Goal: Answer question/provide support: Share knowledge or assist other users

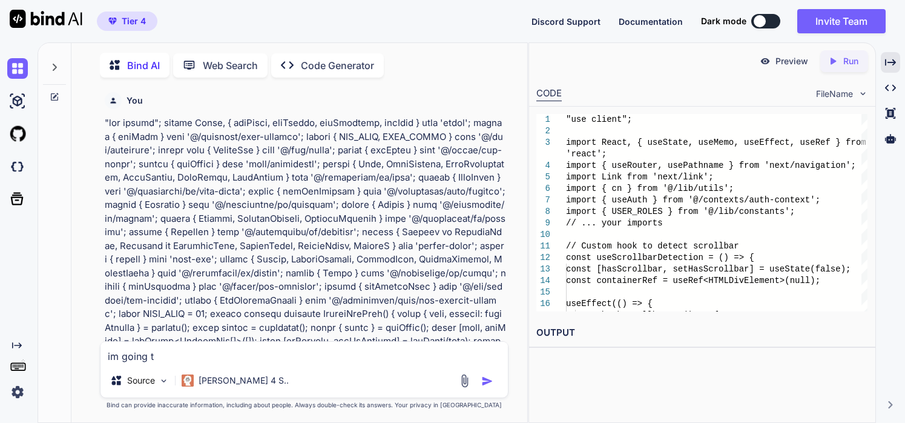
type textarea "im going to"
type textarea "x"
type textarea "im going to"
type textarea "x"
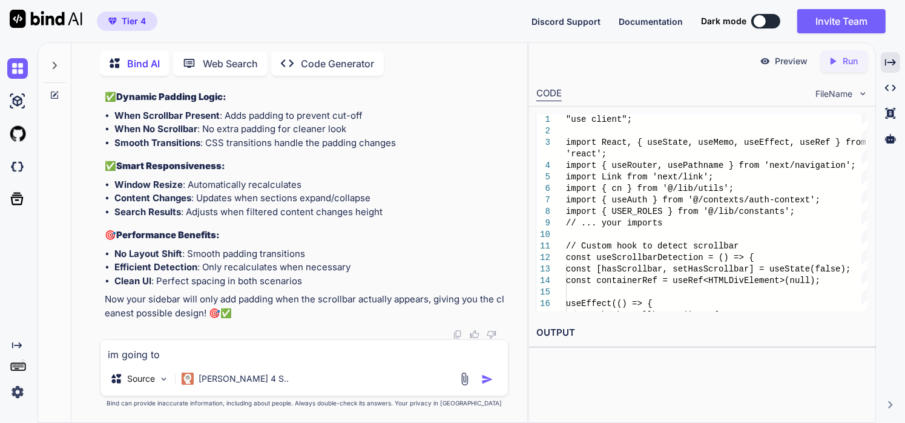
type textarea "im going to f"
type textarea "x"
type textarea "im going to fe"
type textarea "x"
type textarea "im going to fee"
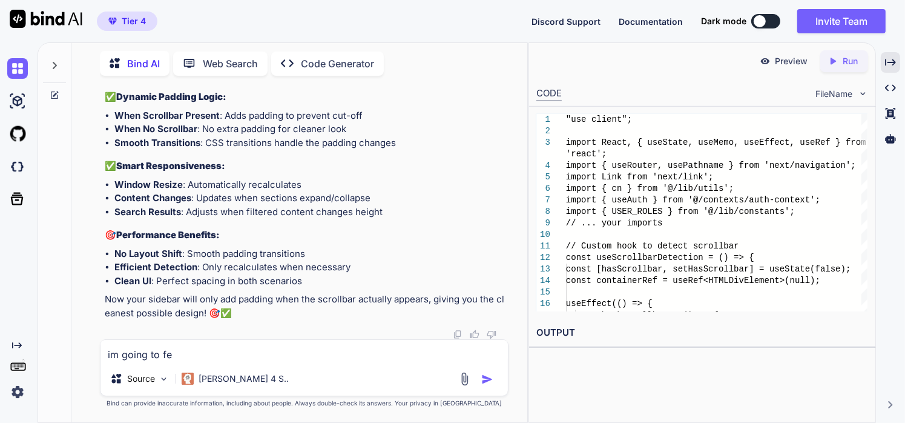
type textarea "x"
type textarea "im going to feed"
type textarea "x"
type textarea "im going to feed"
type textarea "x"
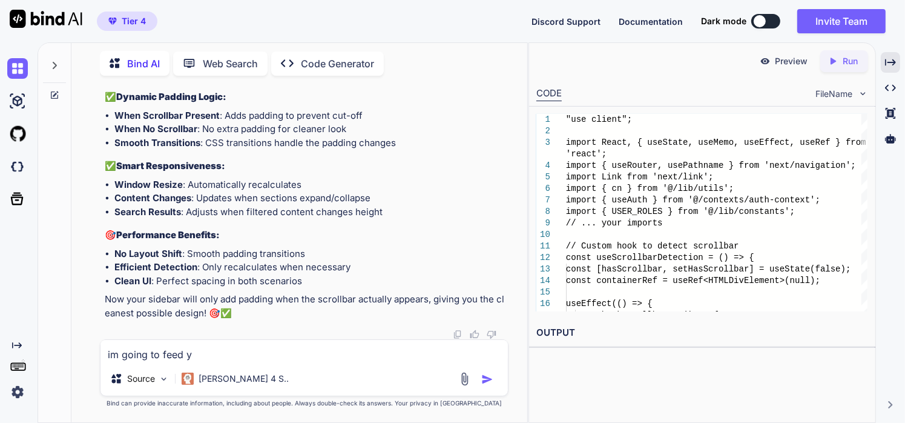
type textarea "im going to feed yo"
type textarea "x"
type textarea "im going to feed you"
type textarea "x"
type textarea "im going to feed you a"
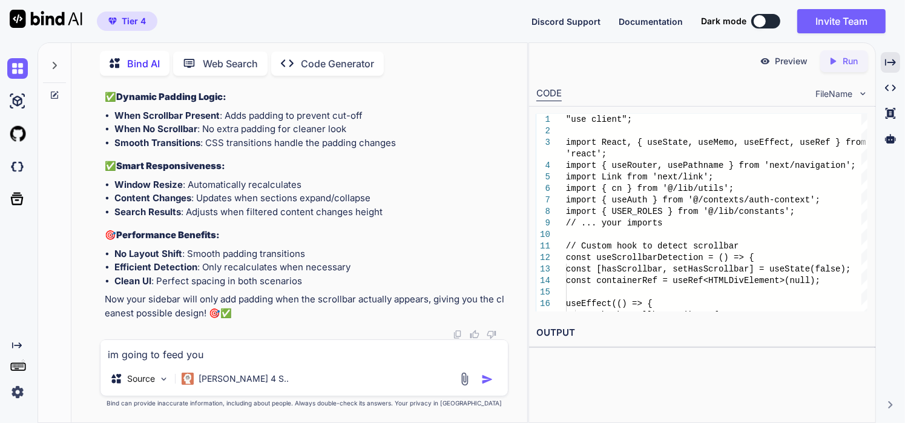
type textarea "x"
type textarea "im going to feed you a"
type textarea "x"
type textarea "im going to feed you a f"
type textarea "x"
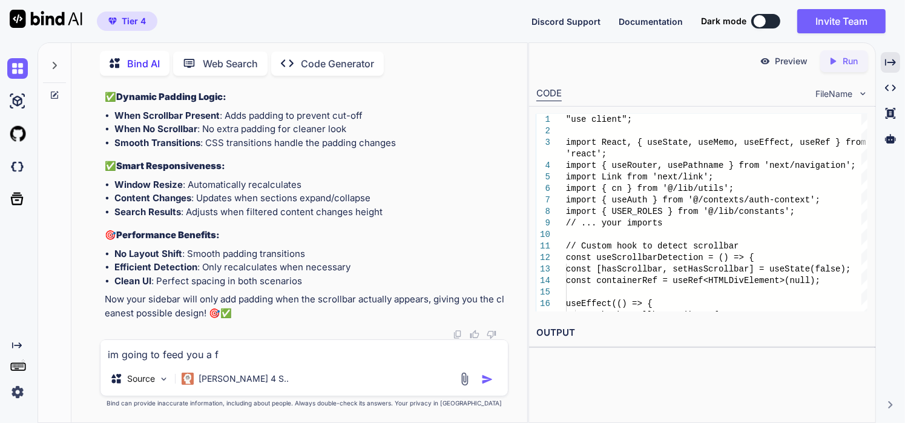
type textarea "im going to feed you a fe"
type textarea "x"
type textarea "im going to feed you a few"
type textarea "x"
type textarea "im going to feed you a few"
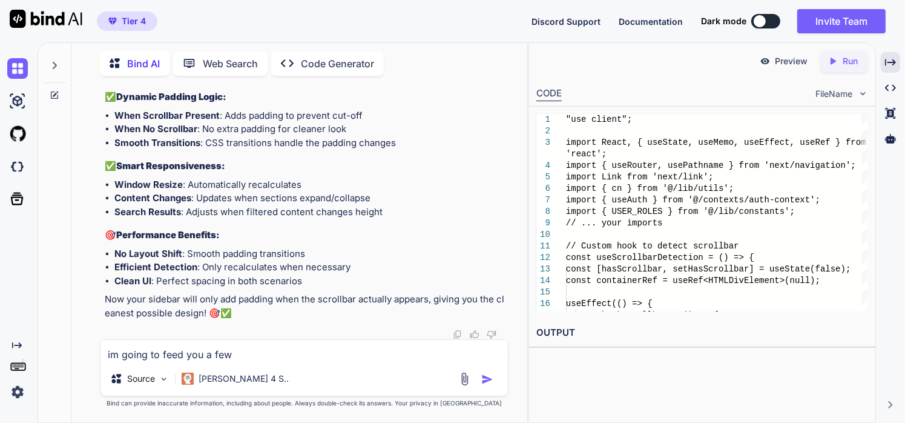
type textarea "x"
type textarea "im going to feed you a few f"
type textarea "x"
type textarea "im going to feed you a few fi"
type textarea "x"
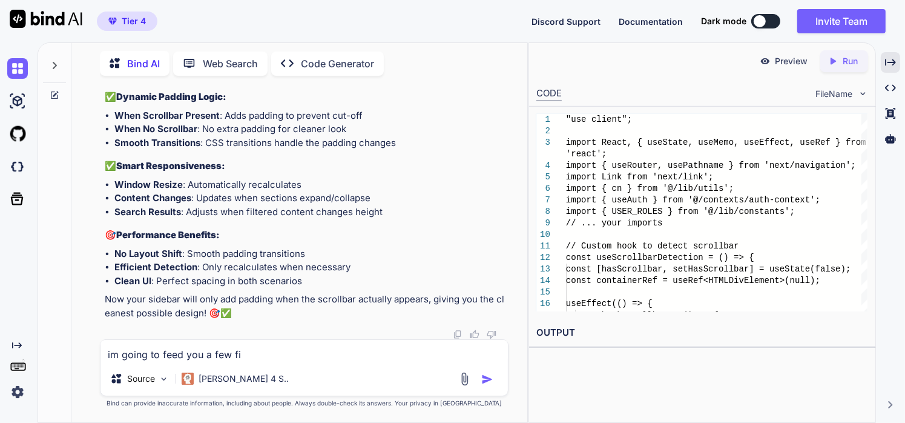
type textarea "im going to feed you a few fir"
type textarea "x"
type textarea "im going to feed you a few firs"
type textarea "x"
type textarea "im going to feed you a few first"
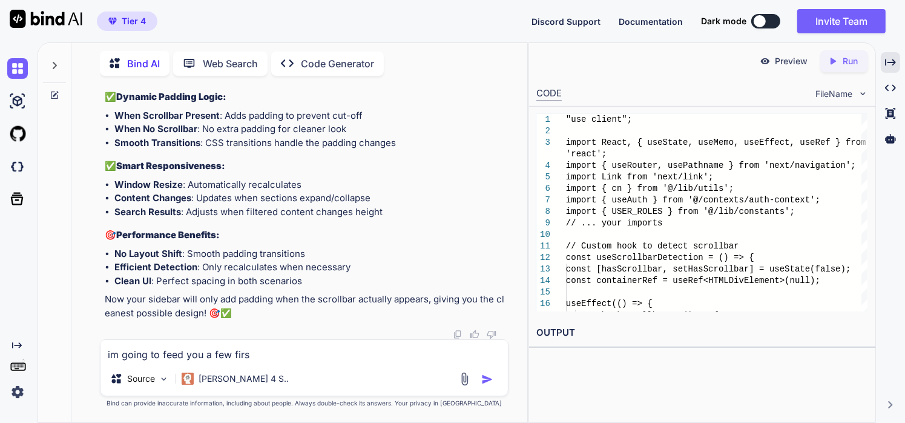
type textarea "x"
type textarea "im going to feed you a few firsto"
type textarea "x"
type textarea "im going to feed you a few firstor"
type textarea "x"
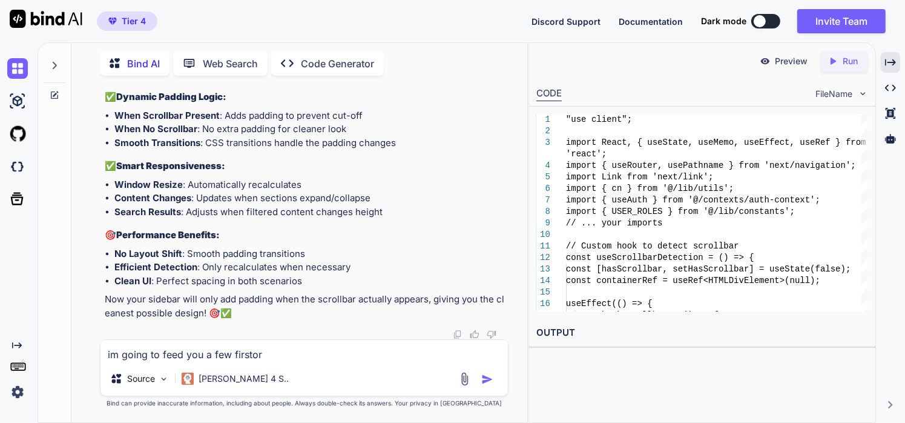
type textarea "im going to feed you a few firstore"
type textarea "x"
type textarea "im going to feed you a few firstore."
type textarea "x"
type textarea "im going to feed you a few firstore.r"
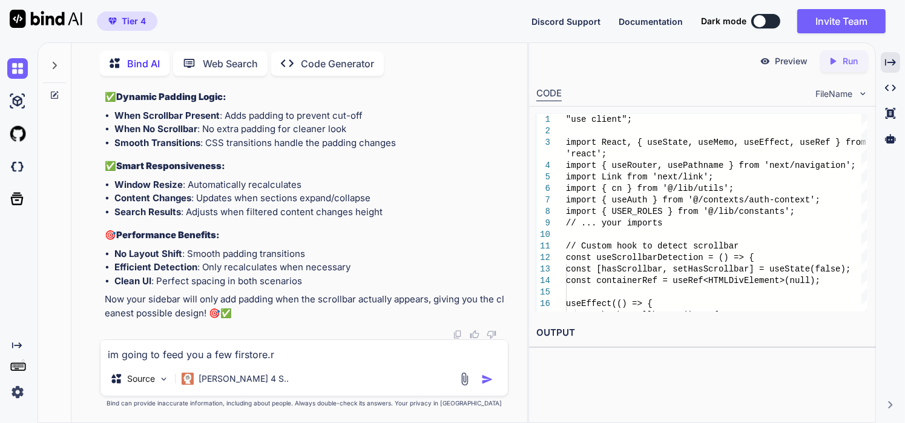
type textarea "x"
type textarea "im going to feed you a few [DOMAIN_NAME]"
type textarea "x"
type textarea "im going to feed you a few firstore.rul"
type textarea "x"
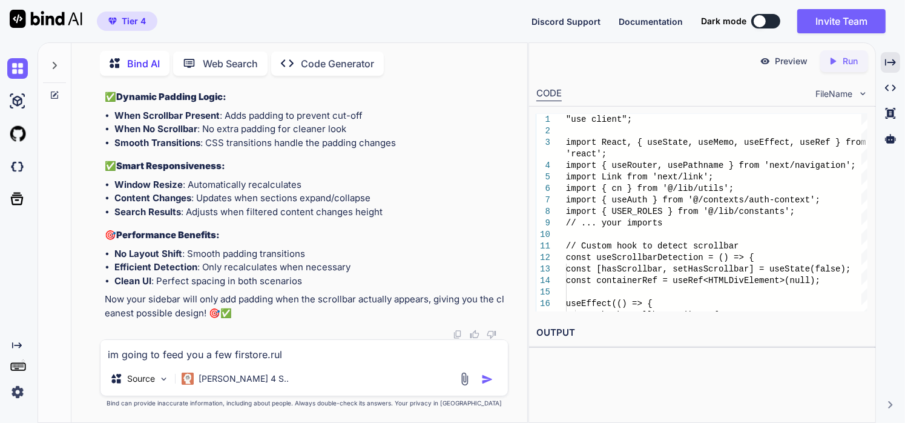
type textarea "im going to feed you a few firstore.rule"
type textarea "x"
type textarea "im going to feed you a few firstore.rules"
type textarea "x"
type textarea "im going to feed you a few firstore.rules"
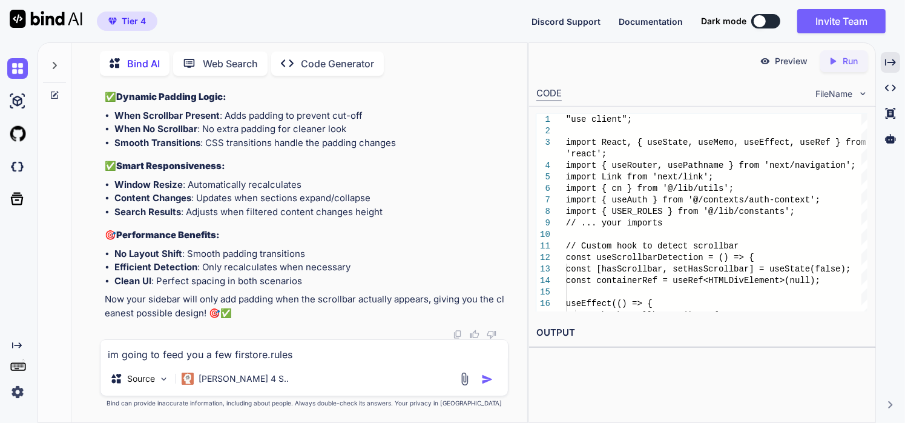
type textarea "x"
type textarea "im going to feed you a few firstore.rules f"
type textarea "x"
type textarea "im going to feed you a few firstore.rules fi"
type textarea "x"
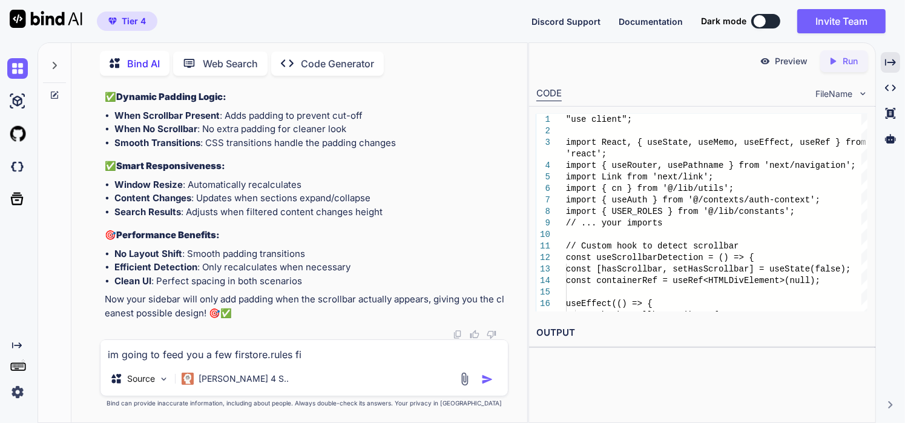
type textarea "im going to feed you a few firstore.rules fil"
type textarea "x"
type textarea "im going to feed you a few firstore.rules file"
type textarea "x"
type textarea "im going to feed you a few firstore.rules fil"
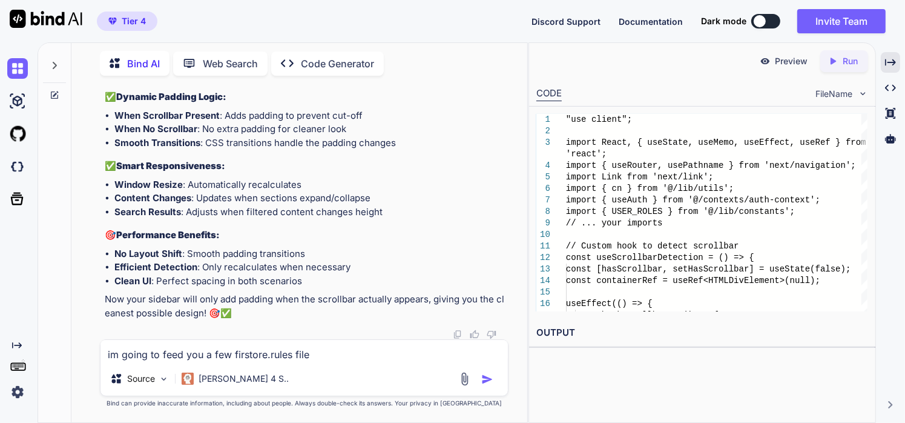
type textarea "x"
type textarea "im going to feed you a few firstore.rules fi"
type textarea "x"
type textarea "im going to feed you a few firstore.rules f"
type textarea "x"
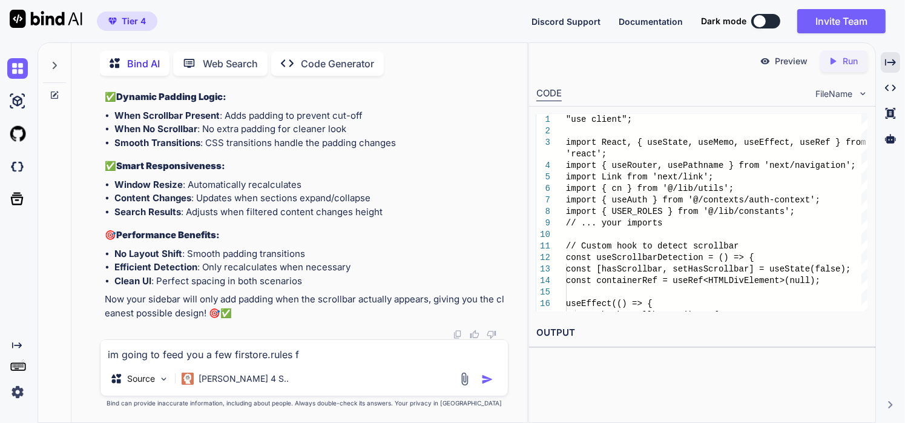
type textarea "im going to feed you a few firstore.rules"
type textarea "x"
type textarea "im going to feed you a few firstore.rules c"
type textarea "x"
type textarea "im going to feed you a few firstore.rules co"
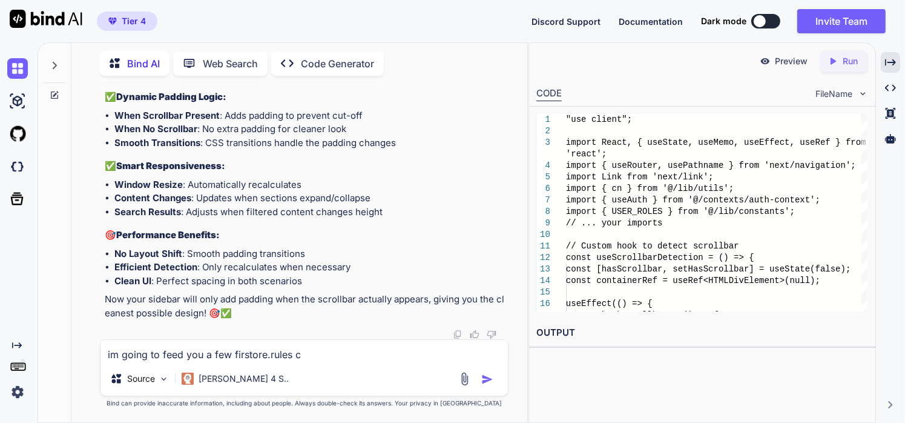
type textarea "x"
type textarea "im going to feed you a few firstore.rules con"
type textarea "x"
type textarea "im going to feed you a few firstore.rules cont"
type textarea "x"
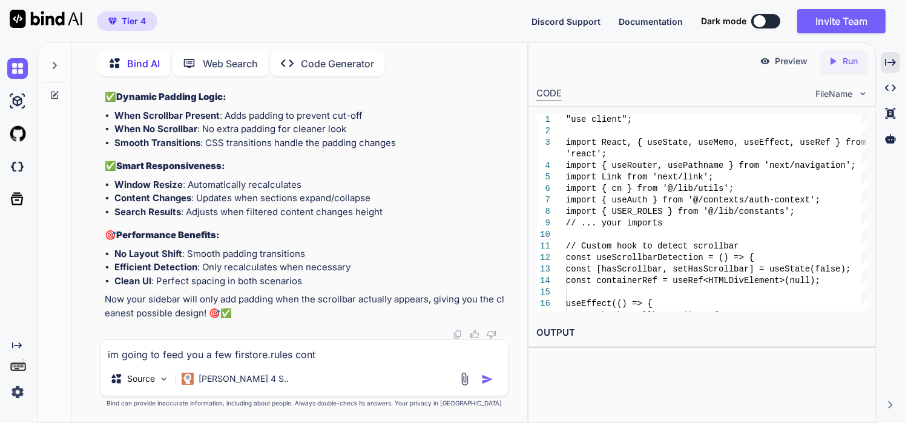
type textarea "im going to feed you a few firstore.rules [PERSON_NAME]"
type textarea "x"
type textarea "im going to feed you a few firstore.rules conten"
type textarea "x"
type textarea "im going to feed you a few firstore.rules content"
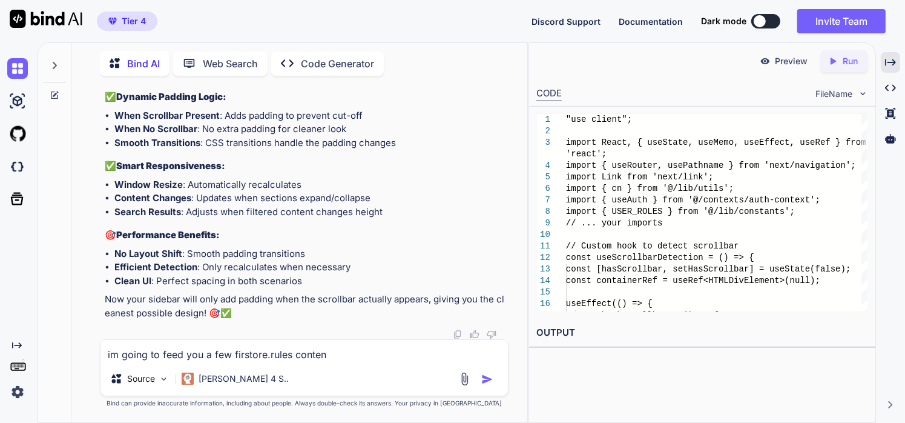
type textarea "x"
type textarea "im going to feed you a few firstore.rules content"
type textarea "x"
type textarea "im going to feed you a few firstore.rules content t"
type textarea "x"
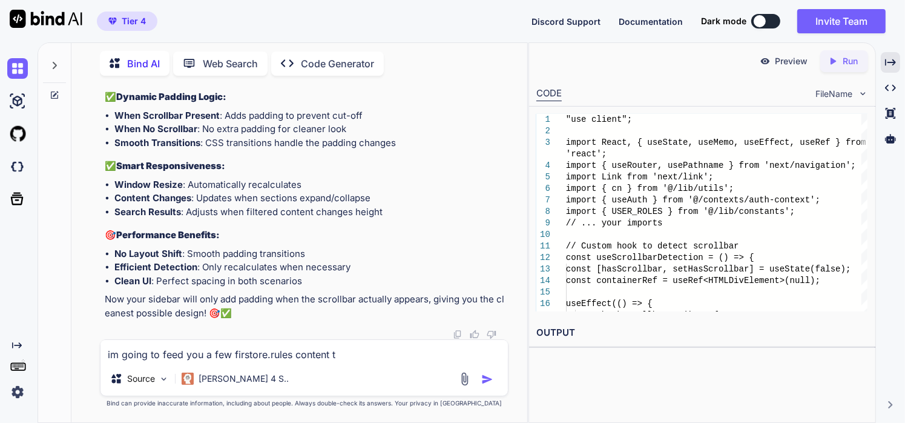
type textarea "im going to feed you a few firstore.rules content to"
type textarea "x"
type textarea "im going to feed you a few firstore.rules content to"
type textarea "x"
type textarea "im going to feed you a few firstore.rules content to m"
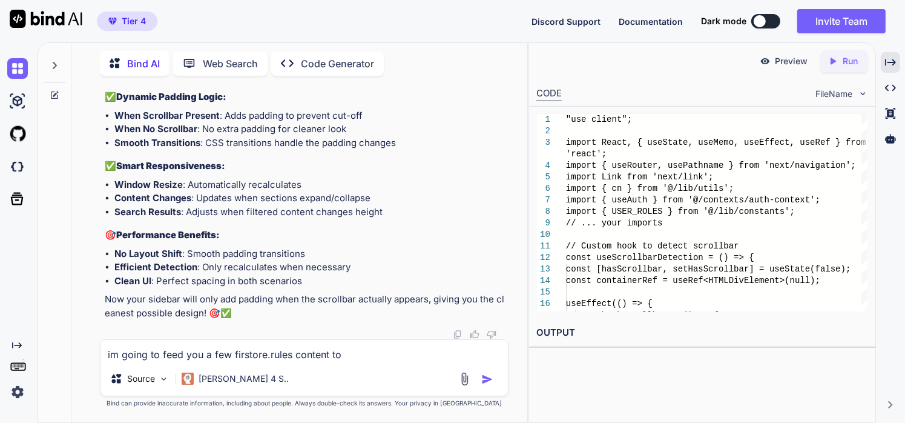
type textarea "x"
type textarea "im going to feed you a few firstore.rules content to ma"
type textarea "x"
type textarea "im going to feed you a few firstore.rules content to mak"
type textarea "x"
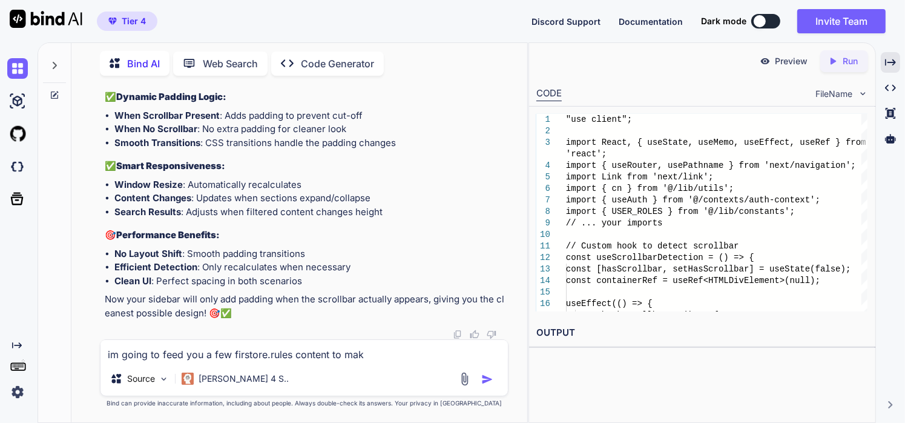
type textarea "im going to feed you a few firstore.rules content to make"
type textarea "x"
type textarea "im going to feed you a few firstore.rules content to make"
type textarea "x"
type textarea "im going to feed you a few firstore.rules content to make s"
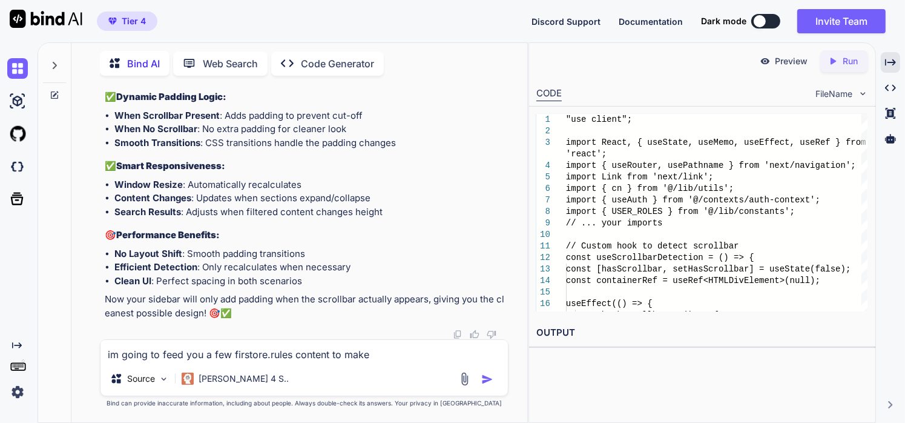
type textarea "x"
type textarea "im going to feed you a few firstore.rules content to make su"
type textarea "x"
type textarea "im going to feed you a few firstore.rules content to make sur"
type textarea "x"
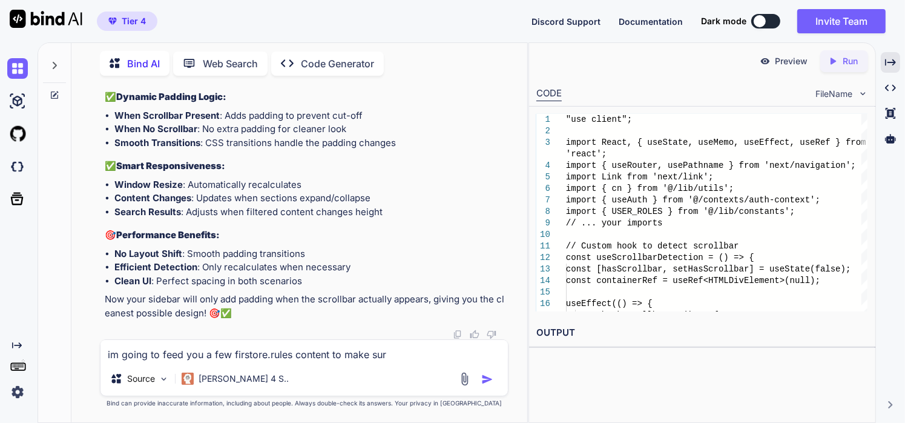
type textarea "im going to feed you a few firstore.rules content to make sure"
type textarea "x"
type textarea "im going to feed you a few firstore.rules content to make sure"
type textarea "x"
type textarea "im going to feed you a few firstore.rules content to make sure t"
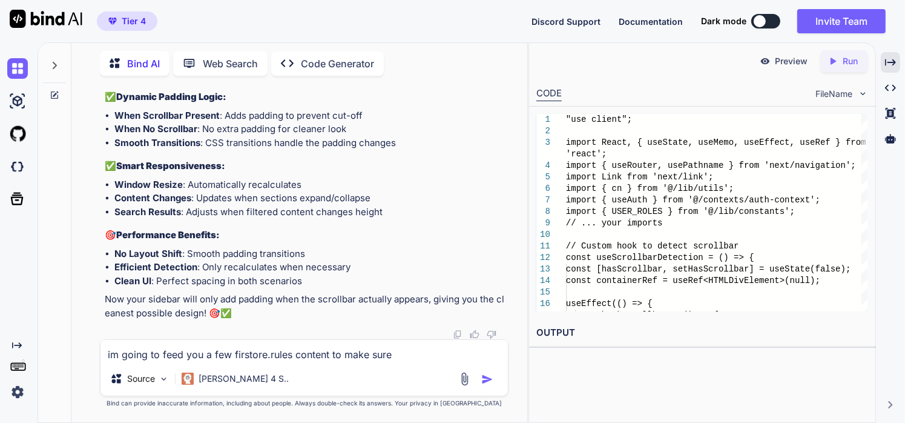
type textarea "x"
type textarea "im going to feed you a few firstore.rules content to make sure th"
type textarea "x"
type textarea "im going to feed you a few firstore.rules content to make sure the"
type textarea "x"
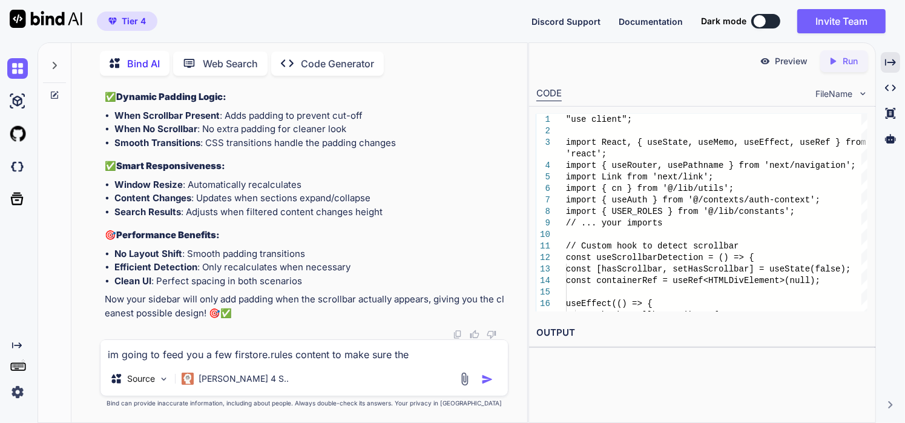
type textarea "im going to feed you a few firstore.rules content to make sure they"
type textarea "x"
type textarea "im going to feed you a few firstore.rules content to make sure they"
type textarea "x"
type textarea "im going to feed you a few firstore.rules content to make sure they k"
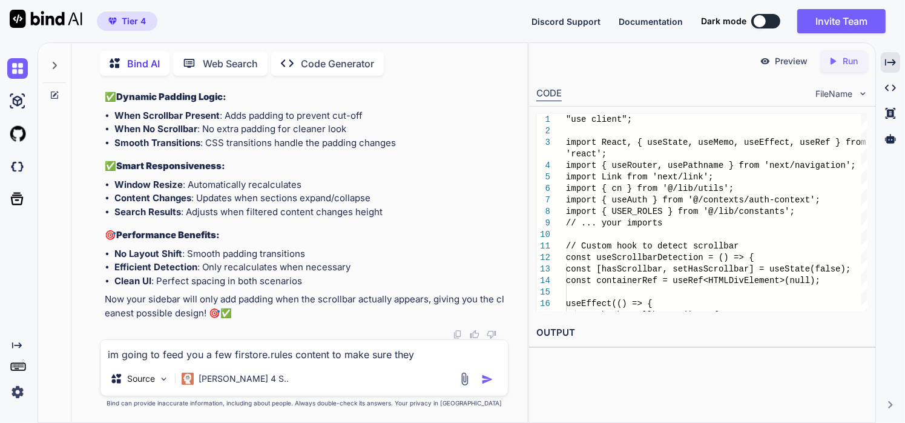
type textarea "x"
type textarea "im going to feed you a few firstore.rules content to make sure they ke"
type textarea "x"
type textarea "im going to feed you a few firstore.rules content to make sure they kee"
type textarea "x"
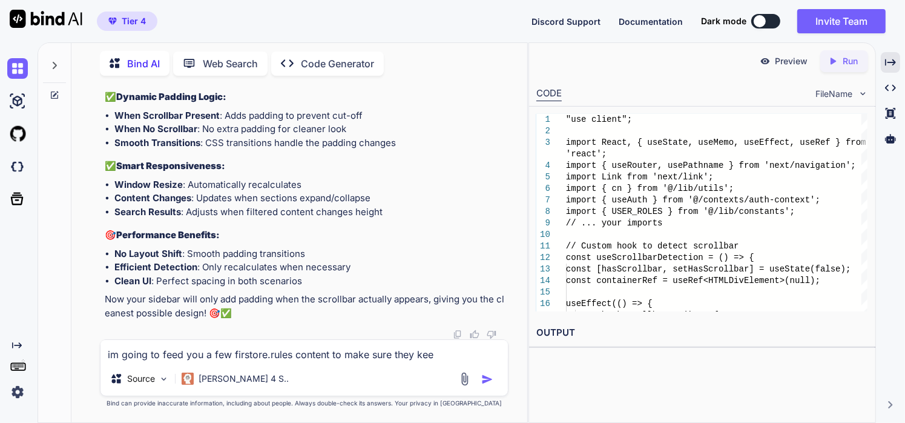
type textarea "im going to feed you a few firstore.rules content to make sure they keep"
type textarea "x"
type textarea "im going to feed you a few firstore.rules content to make sure they keepi"
type textarea "x"
type textarea "im going to feed you a few firstore.rules content to make sure they keepin"
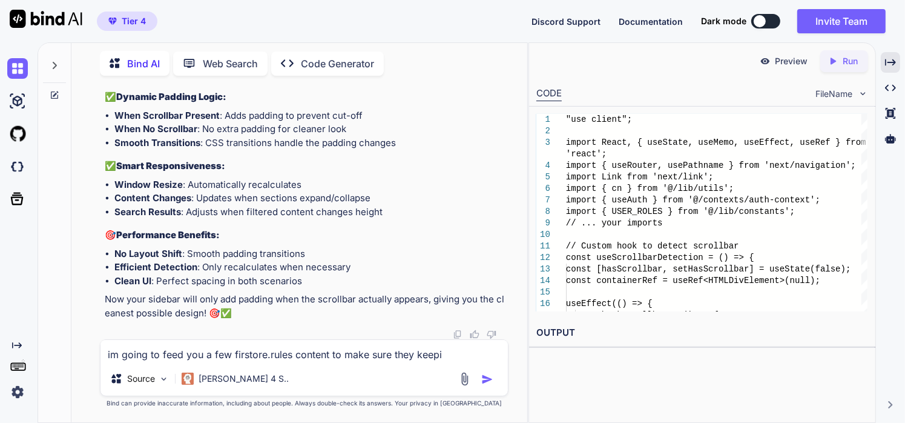
type textarea "x"
type textarea "im going to feed you a few firstore.rules content to make sure they keeping"
type textarea "x"
type textarea "im going to feed you a few firstore.rules content to make sure they keeping"
type textarea "x"
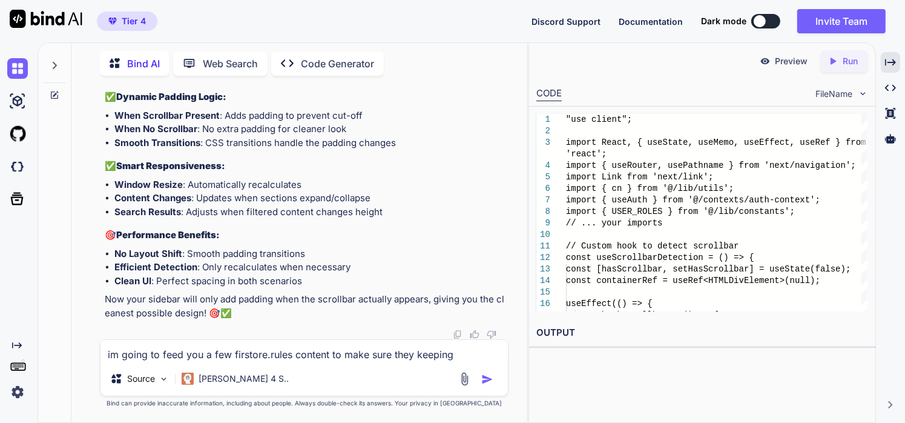
type textarea "im going to feed you a few firstore.rules content to make sure they keeping p"
type textarea "x"
type textarea "im going to feed you a few firstore.rules content to make sure they keeping pr"
type textarea "x"
type textarea "im going to feed you a few firstore.rules content to make sure they keeping pri"
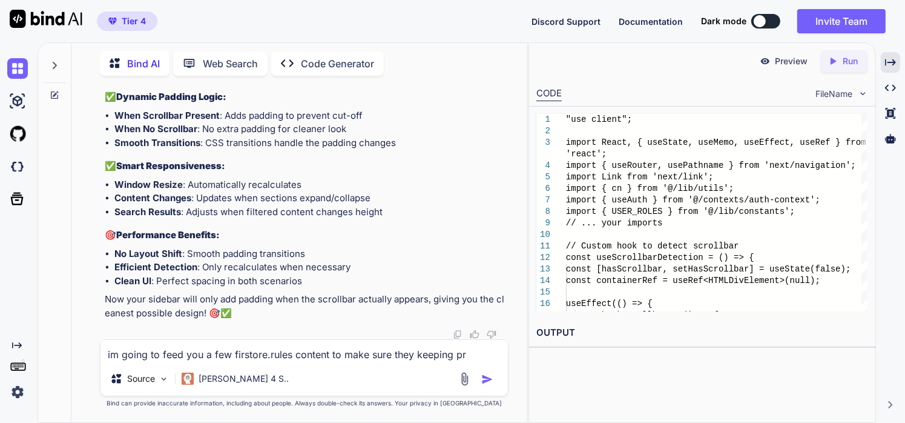
type textarea "x"
type textarea "im going to feed you a few firstore.rules content to make sure they keeping prio"
type textarea "x"
type textarea "im going to feed you a few firstore.rules content to make sure they keeping pri…"
type textarea "x"
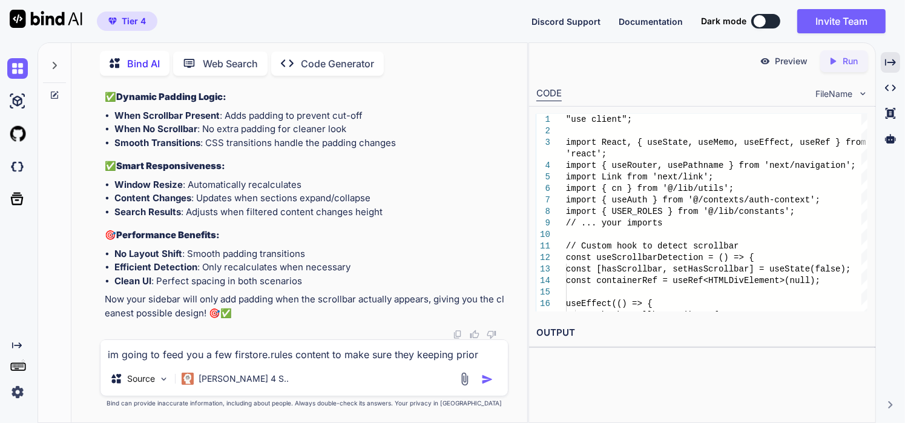
type textarea "im going to feed you a few firstore.rules content to make sure they keeping pri…"
type textarea "x"
type textarea "im going to feed you a few firstore.rules content to make sure they keeping pri…"
type textarea "x"
type textarea "im going to feed you a few firstore.rules content to make sure they keeping pri…"
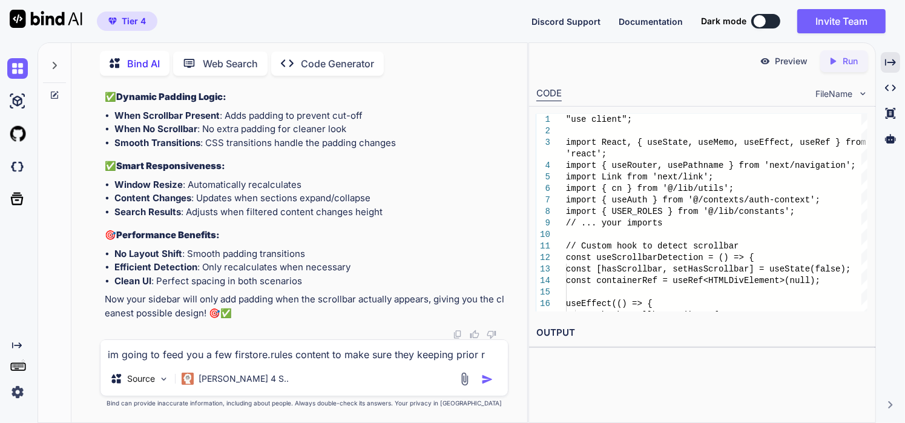
type textarea "x"
type textarea "im going to feed you a few firstore.rules content to make sure they keeping pri…"
type textarea "x"
type textarea "im going to feed you a few firstore.rules content to make sure they keeping pri…"
type textarea "x"
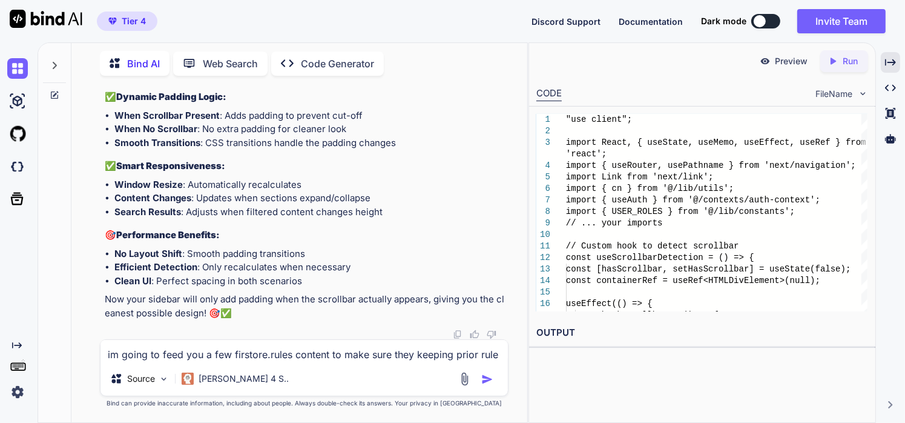
type textarea "im going to feed you a few firstore.rules content to make sure they keeping pri…"
type textarea "x"
type textarea "im going to feed you a few firstore.rules content to make sure they keeping pri…"
type textarea "x"
type textarea "im going to feed you a few firstore.rules content to make sure they keeping pri…"
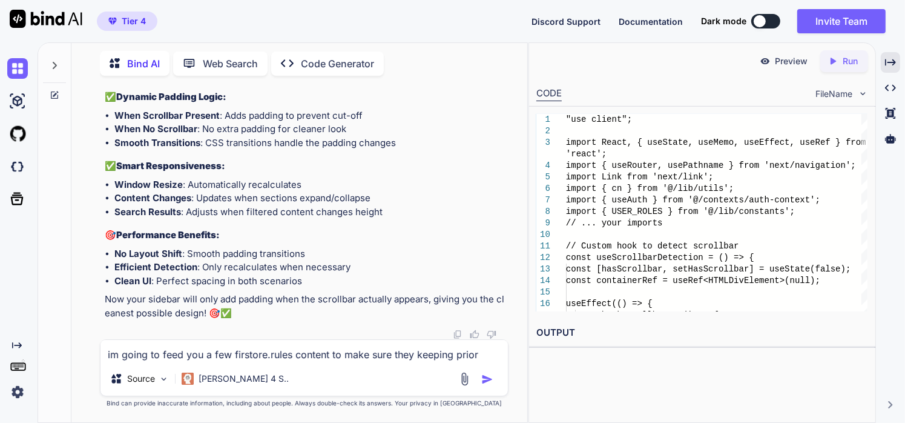
type textarea "x"
type textarea "im going to feed you a few firstore.rules content to make sure they keeping pri…"
type textarea "x"
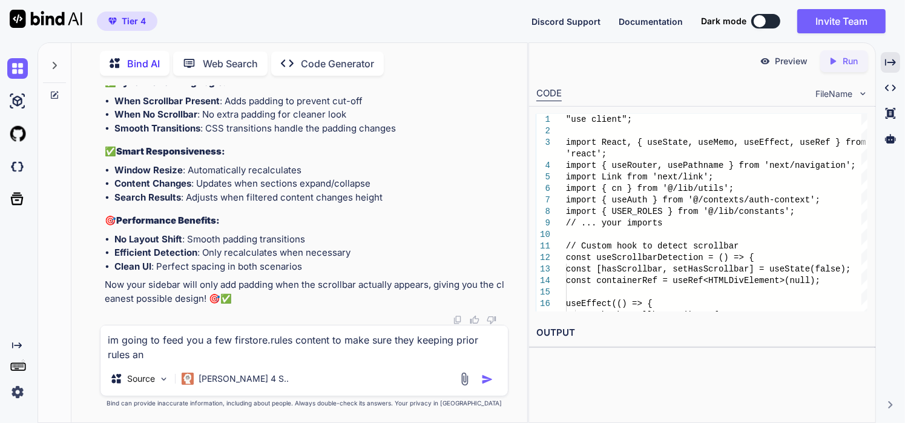
type textarea "im going to feed you a few firstore.rules content to make sure they keeping pri…"
type textarea "x"
type textarea "im going to feed you a few firstore.rules content to make sure they keeping pri…"
type textarea "x"
type textarea "im going to feed you a few firstore.rules content to make sure they keeping pri…"
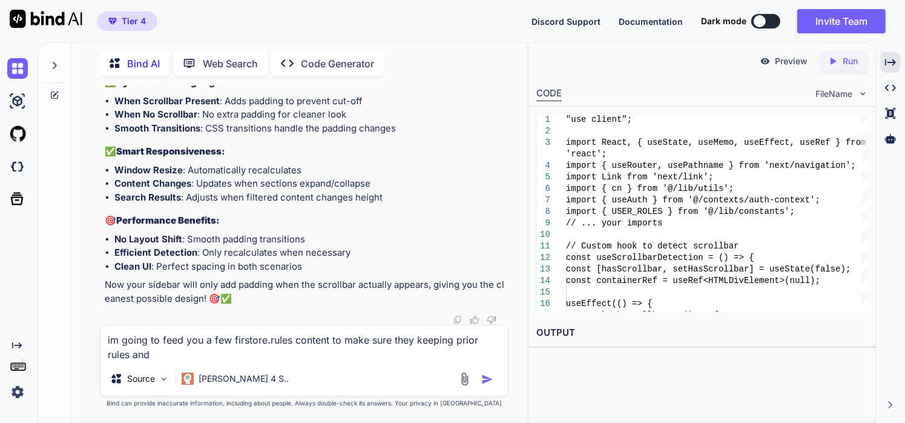
type textarea "x"
type textarea "im going to feed you a few firstore.rules content to make sure they keeping pri…"
type textarea "x"
type textarea "im going to feed you a few firstore.rules content to make sure they keeping pri…"
type textarea "x"
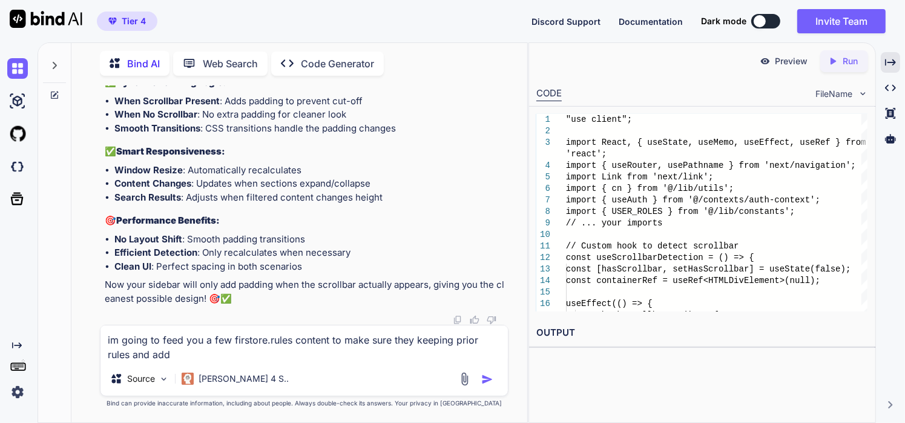
type textarea "im going to feed you a few firstore.rules content to make sure they keeping pri…"
type textarea "x"
type textarea "im going to feed you a few firstore.rules content to make sure they keeping pri…"
type textarea "x"
type textarea "im going to feed you a few firstore.rules content to make sure they keeping pri…"
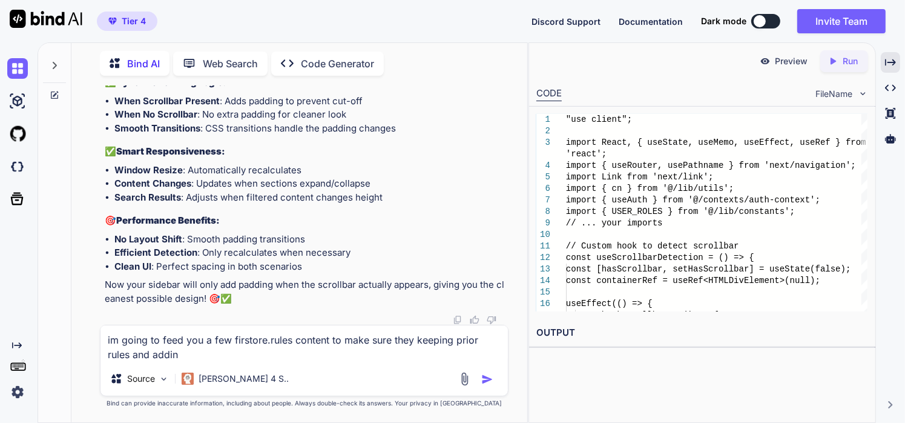
type textarea "x"
type textarea "im going to feed you a few firstore.rules content to make sure they keeping pri…"
type textarea "x"
type textarea "im going to feed you a few firstore.rules content to make sure they keeping pri…"
type textarea "x"
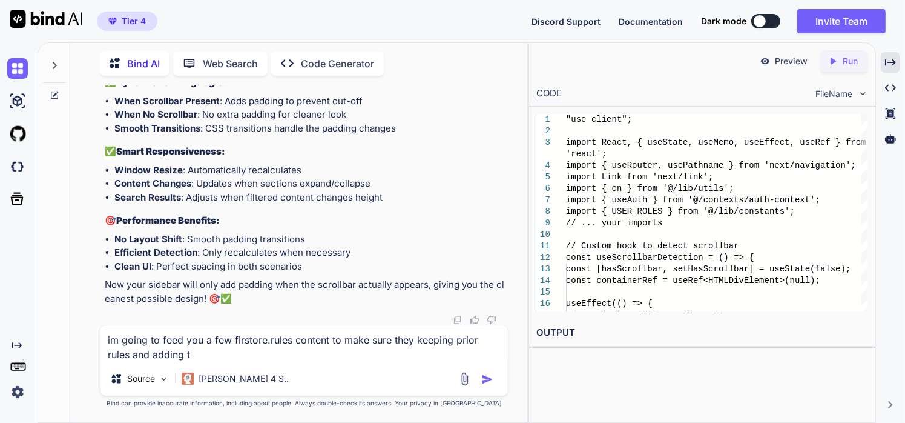
type textarea "im going to feed you a few firstore.rules content to make sure they keeping pri…"
type textarea "x"
type textarea "im going to feed you a few firstore.rules content to make sure they keeping pri…"
type textarea "x"
type textarea "im going to feed you a few firstore.rules content to make sure they keeping pri…"
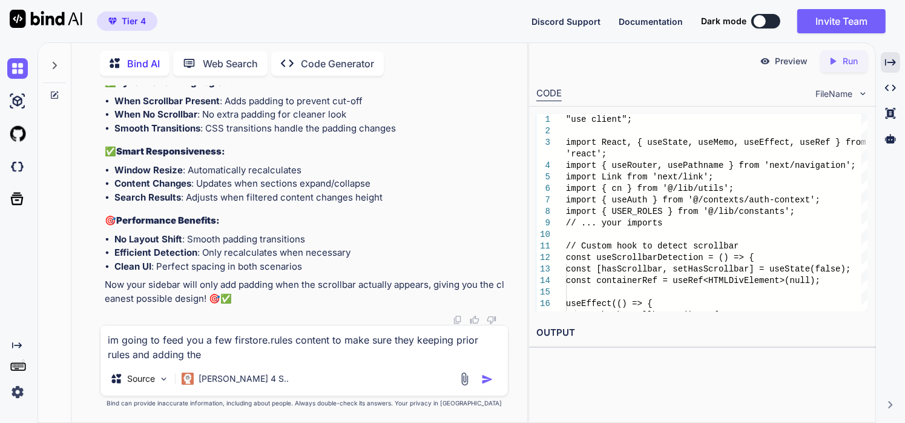
type textarea "x"
type textarea "im going to feed you a few firstore.rules content to make sure they keeping pri…"
type textarea "x"
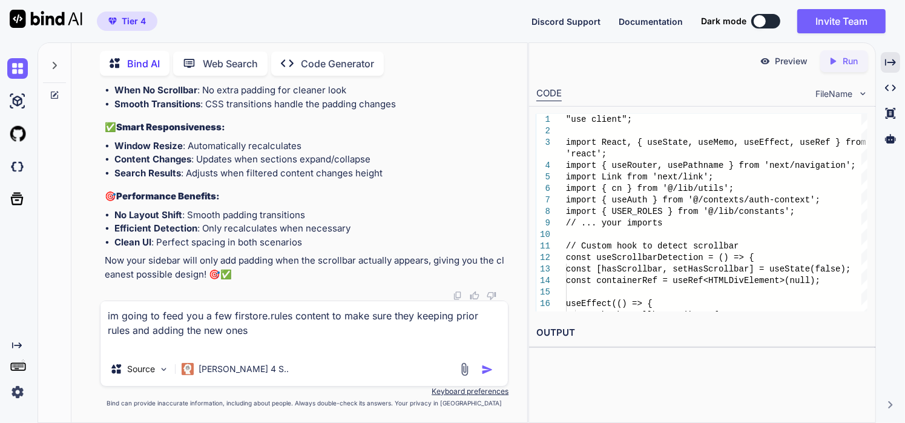
click at [485, 366] on img "button" at bounding box center [487, 369] width 12 height 12
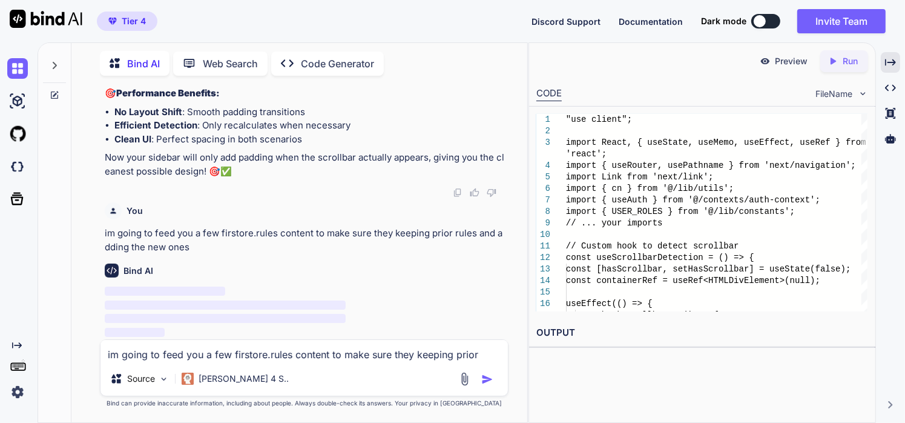
scroll to position [406501, 0]
click at [284, 349] on textarea "im going to feed you a few firstore.rules content to make sure they keeping pri…" at bounding box center [304, 351] width 408 height 22
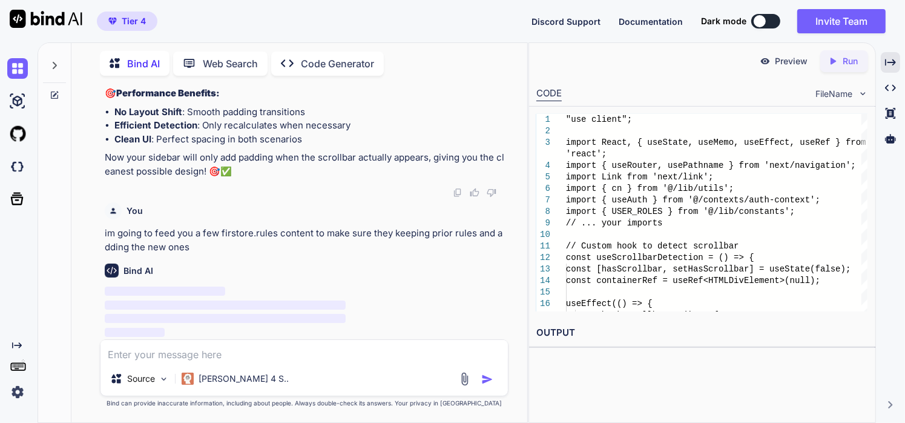
paste textarea "rules_version = '2'; service cloud.firestore { match /databases/{database}/docu…"
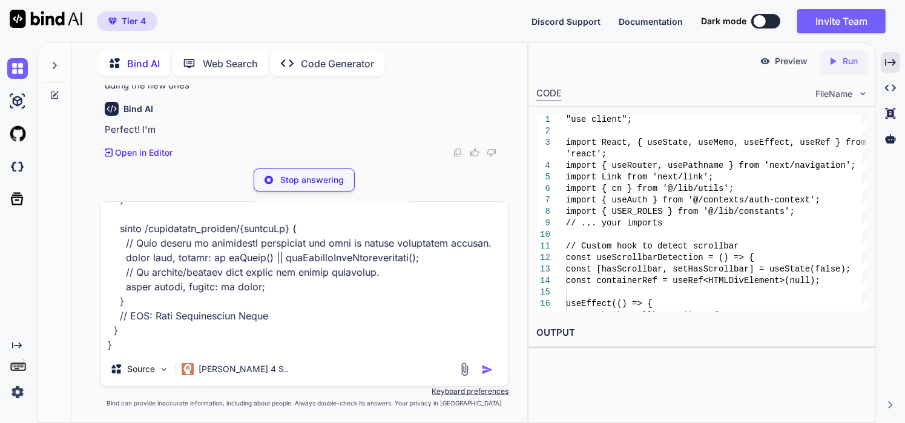
scroll to position [406639, 0]
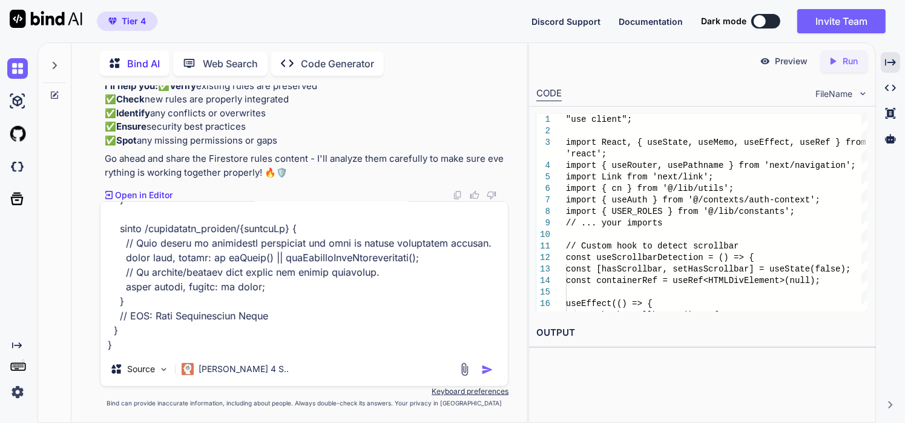
click at [485, 373] on img "button" at bounding box center [487, 369] width 12 height 12
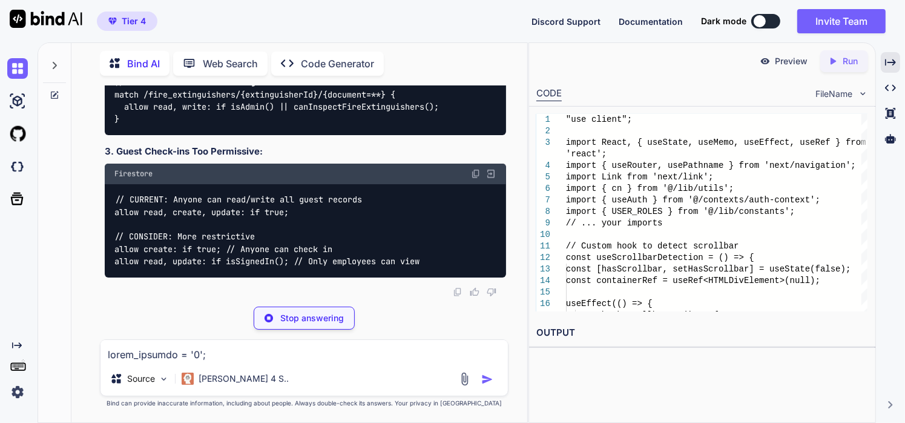
scroll to position [407530, 0]
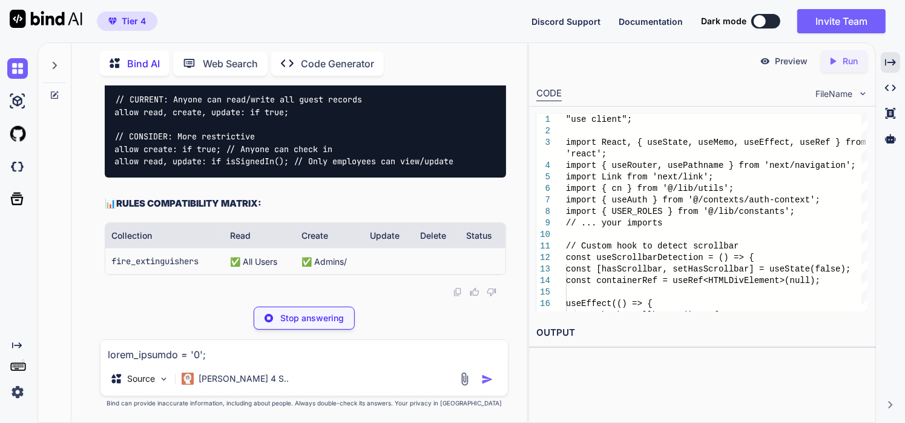
click at [164, 364] on div "Source [PERSON_NAME] 4 S.." at bounding box center [304, 367] width 409 height 57
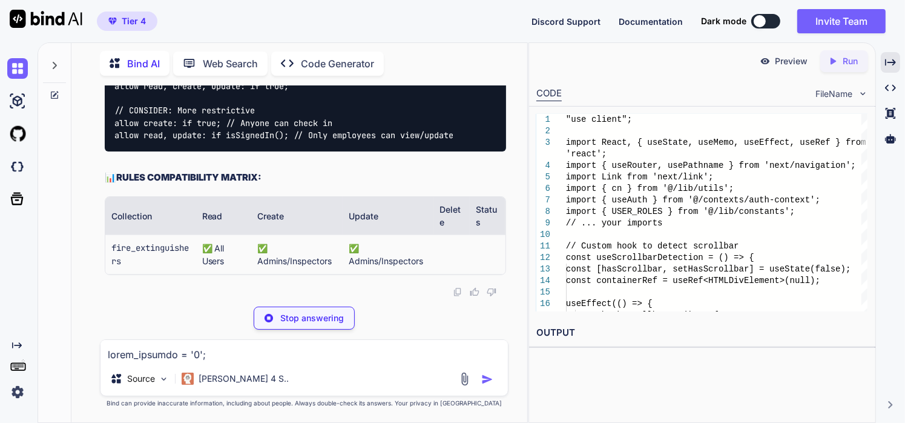
click at [165, 354] on textarea at bounding box center [304, 351] width 408 height 22
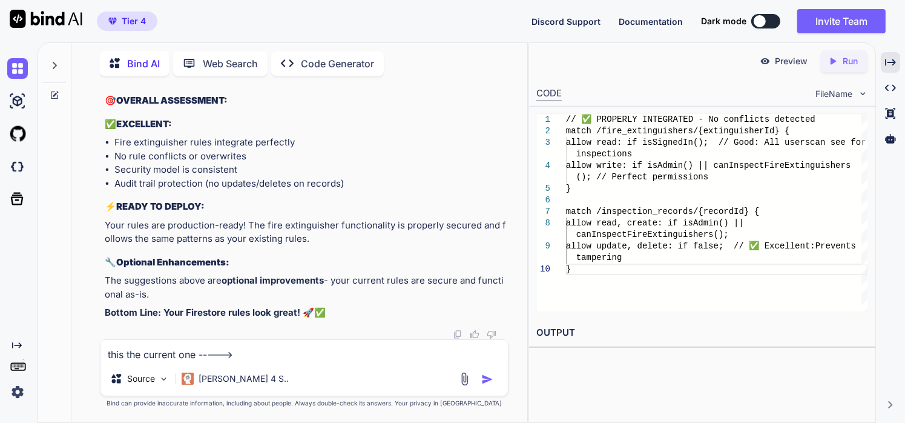
paste textarea "rules_version = '2'; service cloud.firestore { match /databases/{database}/docu…"
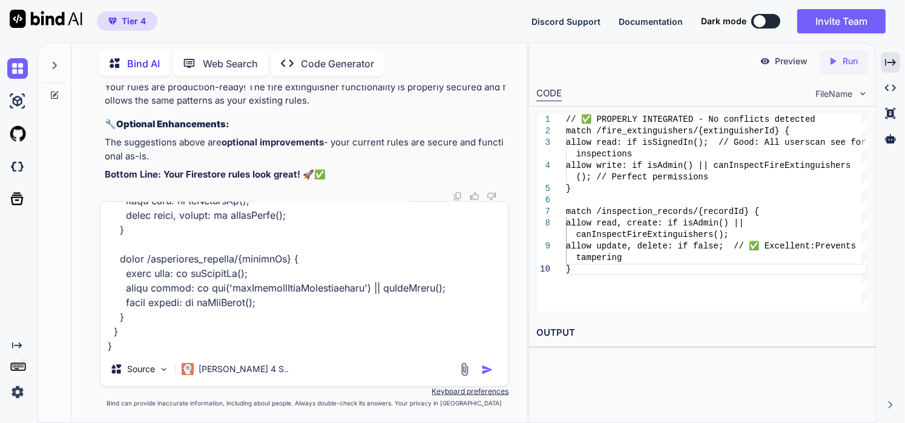
click at [487, 373] on img "button" at bounding box center [487, 369] width 12 height 12
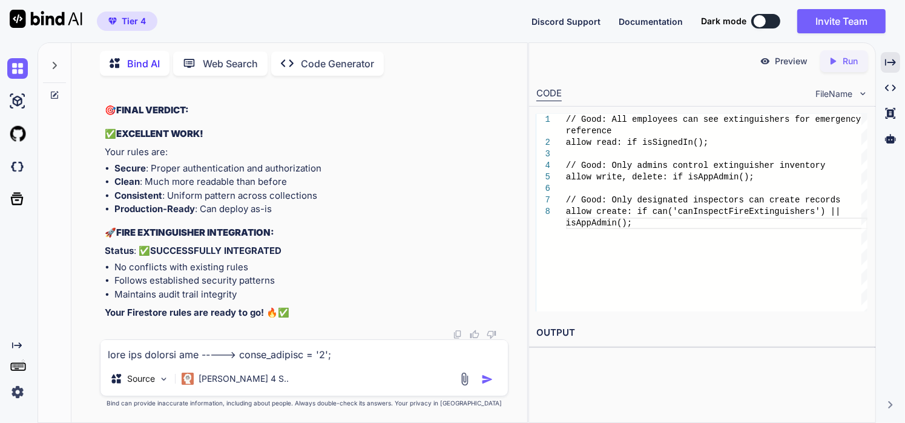
scroll to position [411955, 0]
click at [199, 354] on textarea at bounding box center [304, 351] width 408 height 22
click at [148, 357] on textarea at bounding box center [304, 351] width 408 height 22
paste textarea "rules_version = '2'; service cloud.firestore { match /databases/{database}/docu…"
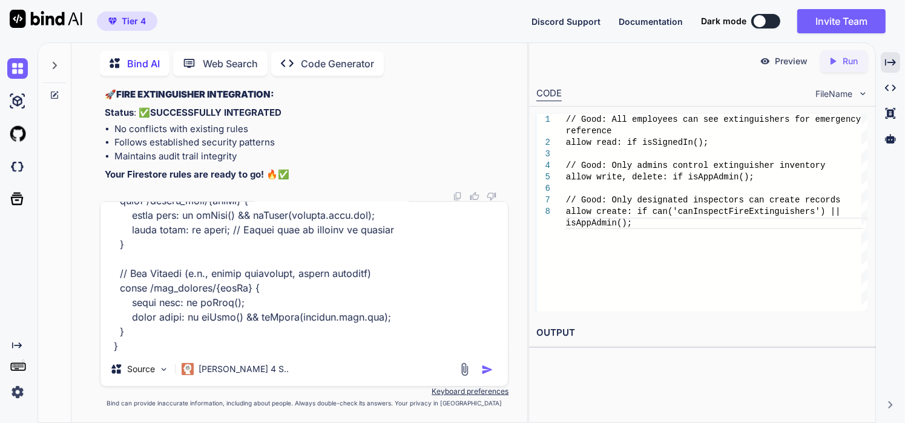
click at [490, 372] on img "button" at bounding box center [487, 369] width 12 height 12
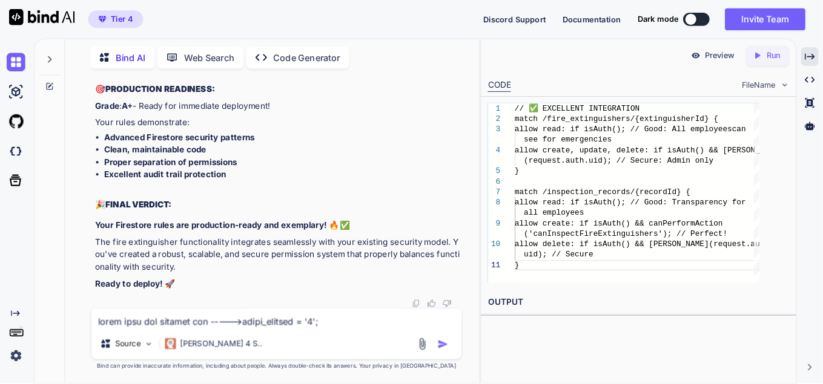
scroll to position [414460, 0]
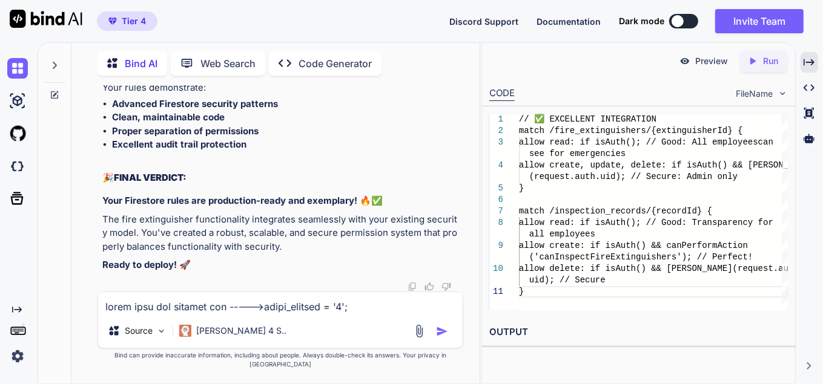
click at [231, 314] on textarea at bounding box center [280, 303] width 364 height 22
paste textarea "rules_version = '2'; service cloud.firestore { match /databases/{database}/docu…"
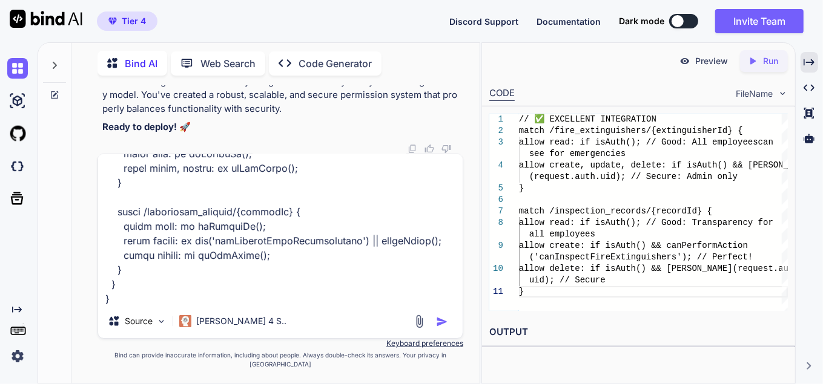
click at [444, 338] on div "Source [PERSON_NAME] 4 S.." at bounding box center [280, 323] width 364 height 29
click at [442, 328] on img "button" at bounding box center [442, 322] width 12 height 12
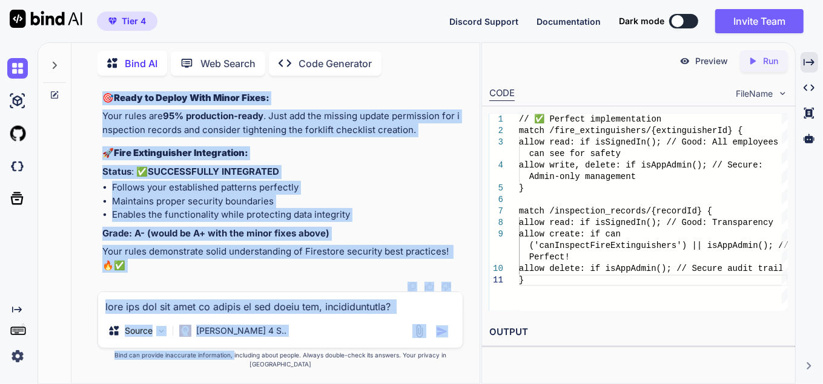
scroll to position [440738, 0]
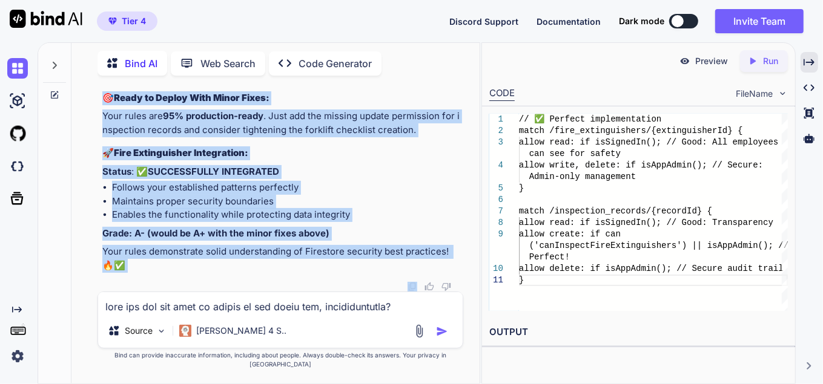
drag, startPoint x: 100, startPoint y: 132, endPoint x: 173, endPoint y: 295, distance: 178.6
click at [173, 292] on div "You Bind AI I can see that the analytics card is indeed missing from your logs …" at bounding box center [281, 188] width 363 height 206
copy div "Loremipsu Dolorsita conse! Adip el s doeiu, temp-incididunt utlabore etdol. Mag…"
click at [214, 272] on p "Your rules demonstrate solid understanding of Firestore security best practices…" at bounding box center [281, 258] width 358 height 27
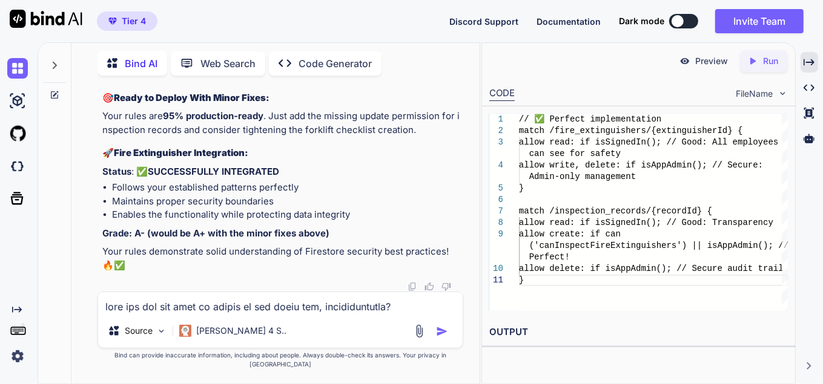
click at [212, 314] on textarea at bounding box center [280, 303] width 364 height 22
paste textarea "rules_version = '2'; service cloud.firestore { match /databases/{database}/docu…"
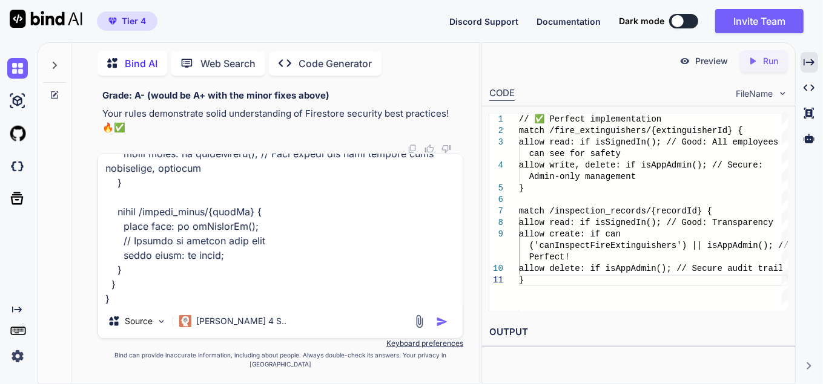
click at [441, 328] on img "button" at bounding box center [442, 322] width 12 height 12
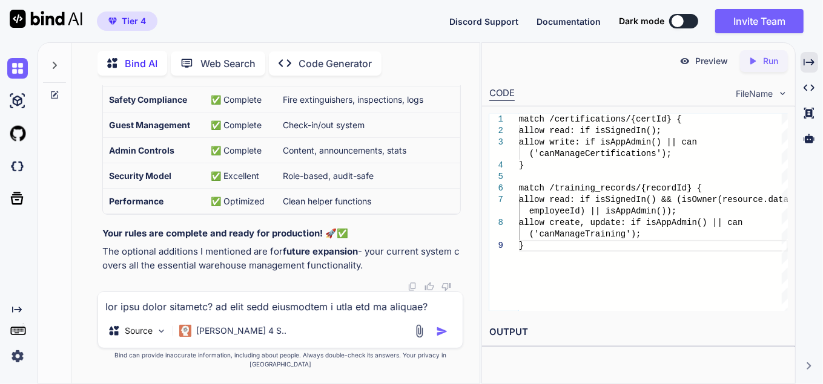
scroll to position [443471, 0]
